Goal: Transaction & Acquisition: Purchase product/service

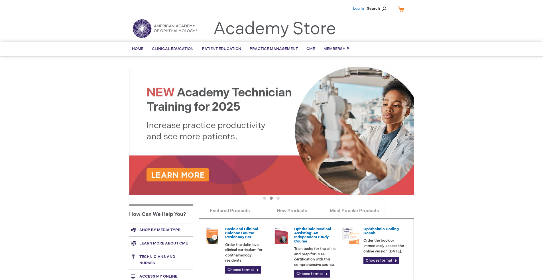
click at [359, 9] on link "Log In" at bounding box center [358, 8] width 11 height 5
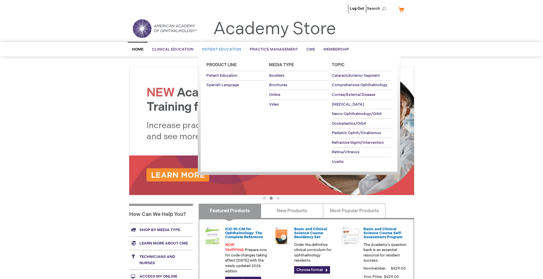
click at [220, 49] on span "Patient Education" at bounding box center [221, 49] width 39 height 5
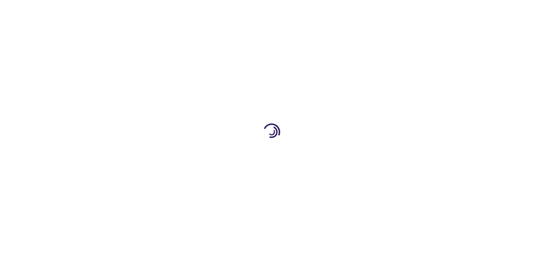
click at [360, 155] on span "Add to Cart" at bounding box center [356, 154] width 23 height 5
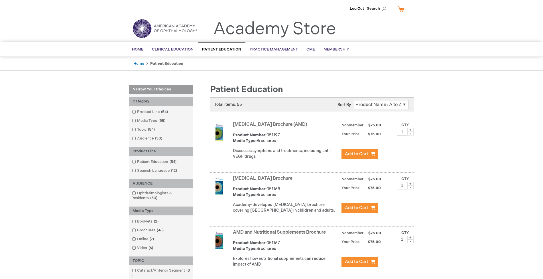
click at [281, 235] on link "AMD and Nutritional Supplements Brochure" at bounding box center [279, 232] width 93 height 5
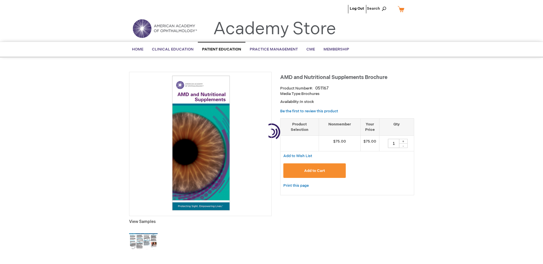
click at [315, 171] on span "Add to Cart" at bounding box center [314, 171] width 21 height 5
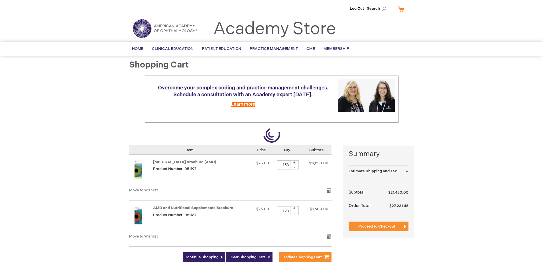
select select "US"
select select "41"
